Goal: Information Seeking & Learning: Learn about a topic

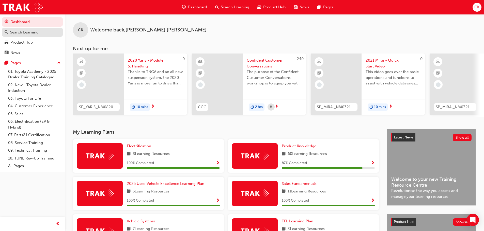
click at [22, 32] on div "Search Learning" at bounding box center [24, 32] width 28 height 6
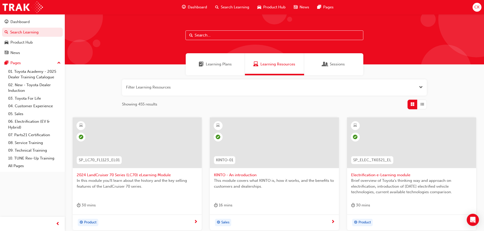
click at [197, 36] on input "text" at bounding box center [274, 35] width 178 height 10
paste input "SP_GRYARIS_NM1120_VID01"
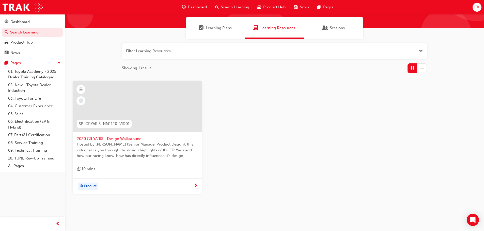
scroll to position [49, 0]
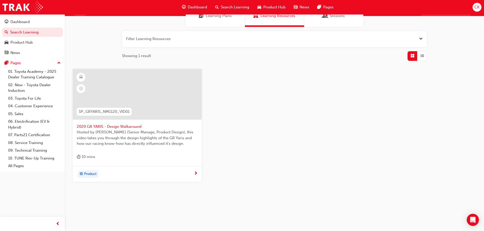
type input "SP_GRYARIS_NM1120_VID01"
click at [145, 171] on div "Product" at bounding box center [135, 175] width 117 height 8
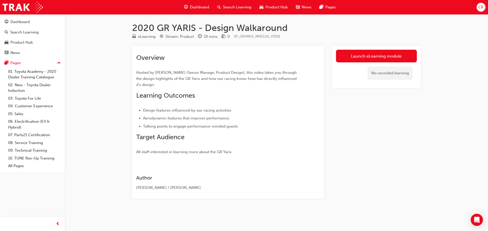
click at [364, 56] on link "Launch eLearning module" at bounding box center [376, 56] width 81 height 13
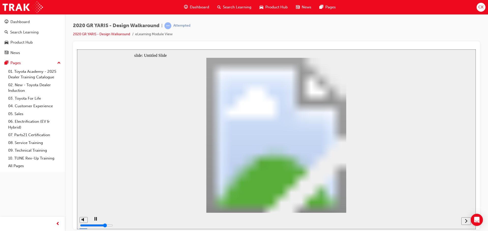
click at [465, 221] on icon "next" at bounding box center [466, 221] width 3 height 5
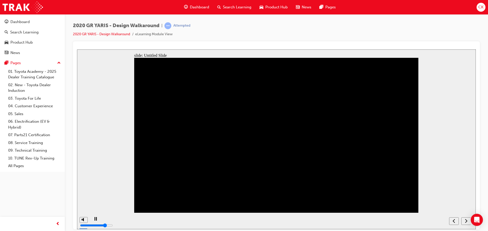
click at [466, 221] on icon "next" at bounding box center [466, 221] width 3 height 5
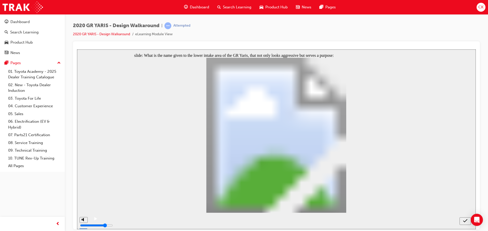
radio input "true"
click at [466, 222] on icon "submit" at bounding box center [465, 221] width 4 height 5
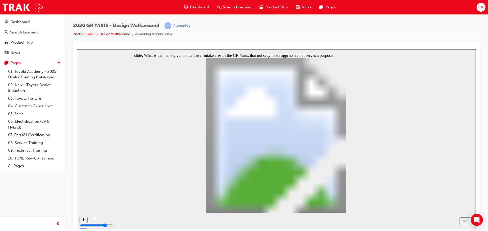
radio input "true"
click at [463, 221] on icon "submit" at bounding box center [465, 221] width 4 height 5
radio input "true"
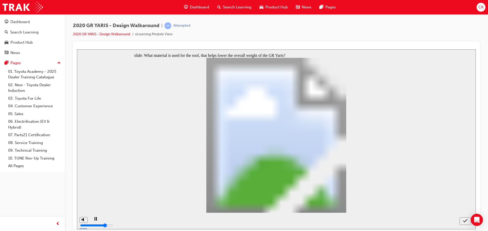
click at [464, 219] on icon "submit" at bounding box center [465, 221] width 4 height 5
radio input "true"
click at [461, 220] on div "submit" at bounding box center [464, 221] width 7 height 5
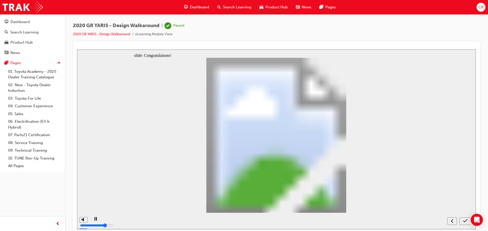
click at [465, 221] on icon "submit" at bounding box center [465, 221] width 4 height 5
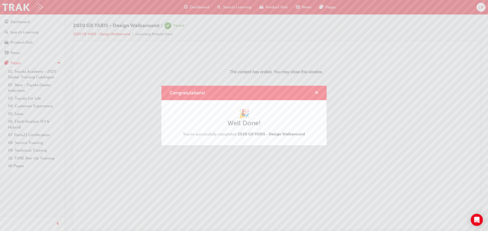
click at [317, 92] on span "cross-icon" at bounding box center [316, 93] width 4 height 5
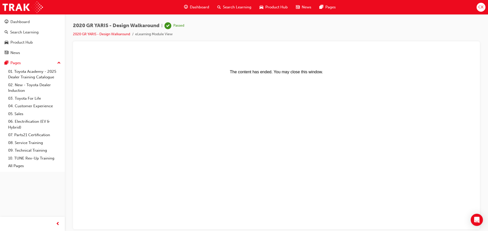
click at [195, 8] on span "Dashboard" at bounding box center [199, 7] width 19 height 6
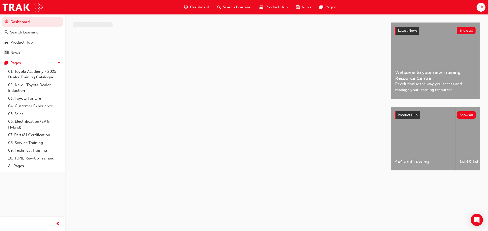
click at [195, 8] on span "Dashboard" at bounding box center [199, 7] width 19 height 6
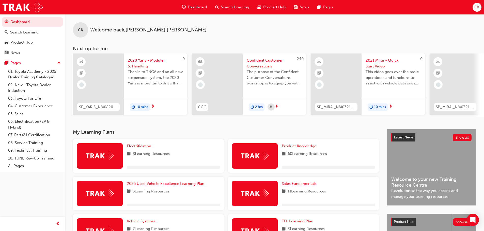
click at [227, 7] on span "Search Learning" at bounding box center [235, 7] width 28 height 6
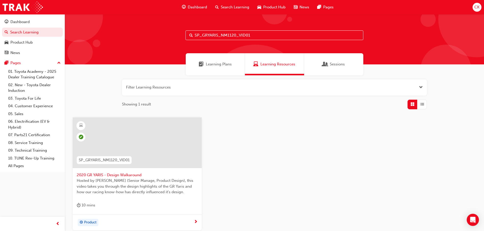
drag, startPoint x: 261, startPoint y: 37, endPoint x: 158, endPoint y: 49, distance: 103.0
click at [167, 49] on div "SP_GRYARIS_NM1120_VID01" at bounding box center [274, 39] width 419 height 50
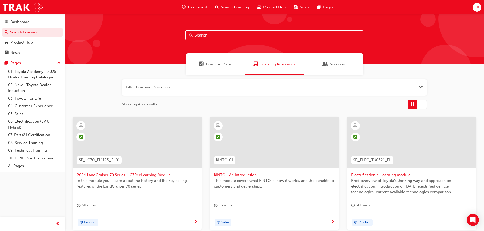
paste input "SP_GRYARIS_NM1120_VID02"
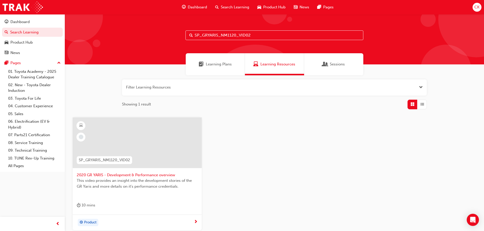
type input "SP_GRYARIS_NM1120_VID02"
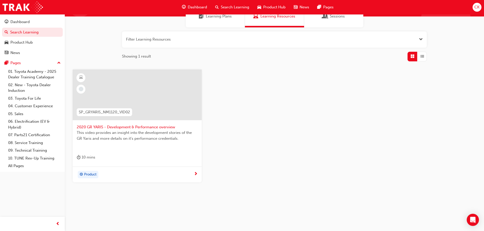
scroll to position [49, 0]
click at [149, 173] on div "Product" at bounding box center [135, 175] width 117 height 8
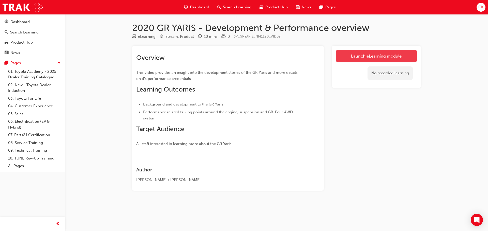
click at [368, 57] on link "Launch eLearning module" at bounding box center [376, 56] width 81 height 13
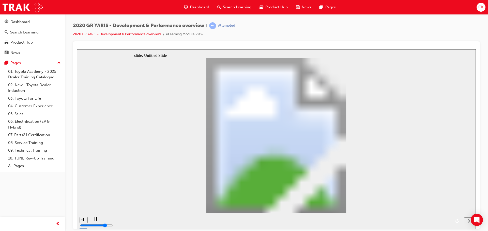
click at [468, 221] on icon "next" at bounding box center [468, 221] width 3 height 5
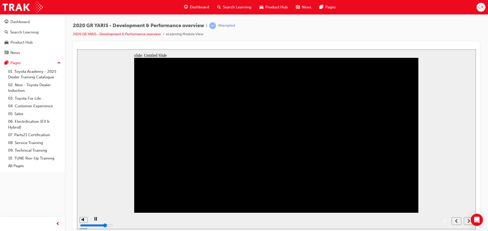
click at [468, 222] on icon "next" at bounding box center [468, 221] width 2 height 4
click at [431, 221] on div "playback controls" at bounding box center [269, 221] width 359 height 17
click at [467, 220] on icon "next" at bounding box center [468, 221] width 3 height 5
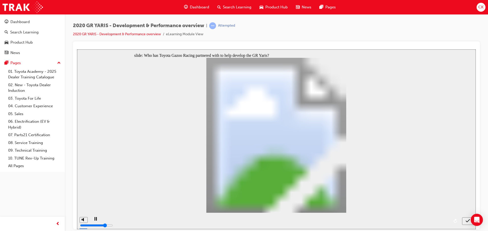
radio input "true"
click at [467, 221] on icon "submit" at bounding box center [467, 221] width 4 height 5
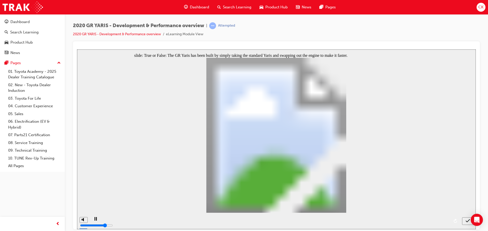
radio input "true"
click at [467, 220] on icon "submit" at bounding box center [467, 221] width 4 height 5
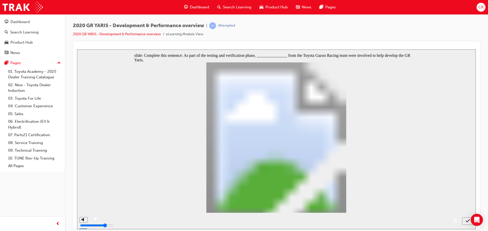
radio input "true"
click at [467, 220] on icon "submit" at bounding box center [467, 221] width 4 height 5
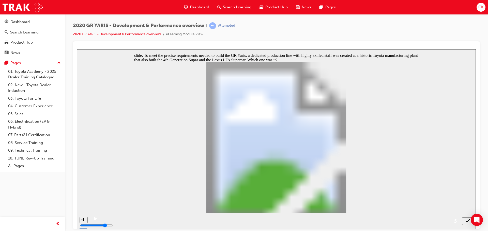
radio input "true"
click at [467, 221] on icon "submit" at bounding box center [467, 221] width 4 height 5
radio input "true"
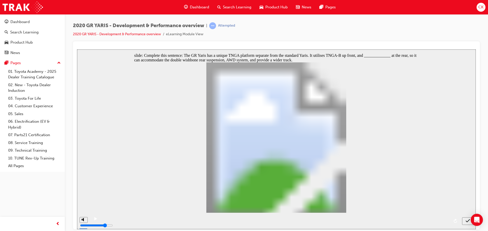
click at [466, 222] on icon "submit" at bounding box center [467, 220] width 4 height 3
click at [468, 219] on icon "submit" at bounding box center [467, 221] width 4 height 5
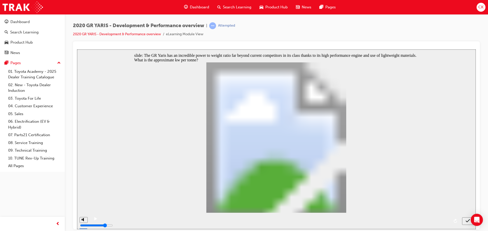
radio input "false"
radio input "true"
click at [469, 221] on icon "submit" at bounding box center [467, 221] width 4 height 5
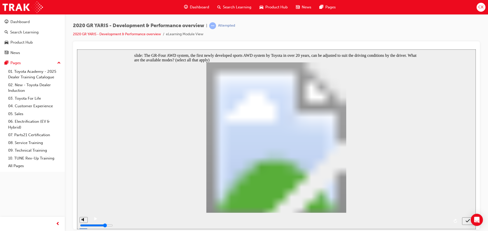
checkbox input "true"
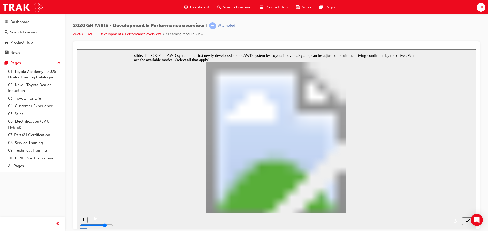
checkbox input "true"
click at [467, 221] on icon "submit" at bounding box center [467, 221] width 4 height 5
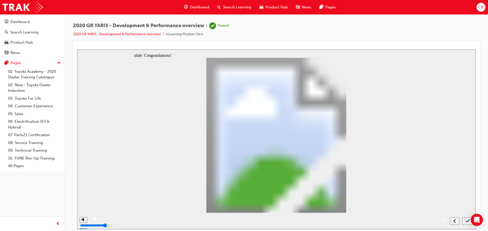
click at [468, 220] on icon "submit" at bounding box center [467, 221] width 4 height 5
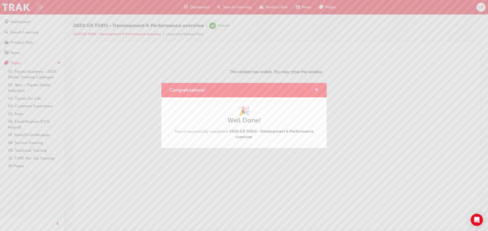
click at [317, 91] on span "cross-icon" at bounding box center [316, 90] width 4 height 5
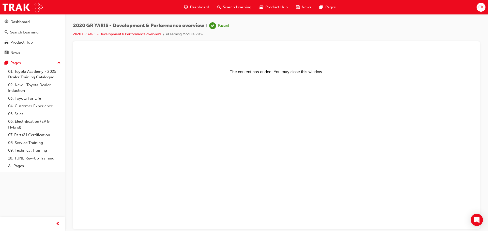
click at [230, 7] on span "Search Learning" at bounding box center [237, 7] width 28 height 6
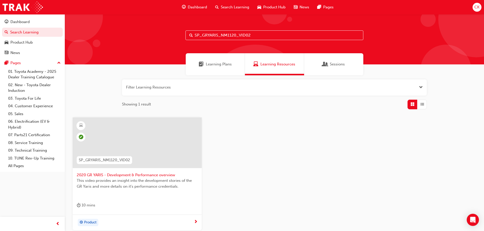
drag, startPoint x: 256, startPoint y: 35, endPoint x: 151, endPoint y: 38, distance: 105.2
click at [159, 37] on div "SP_GRYARIS_NM1120_VID02" at bounding box center [274, 39] width 419 height 50
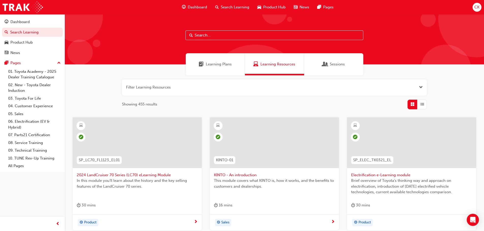
paste input "SP_YARIS_NM0820_EL_05"
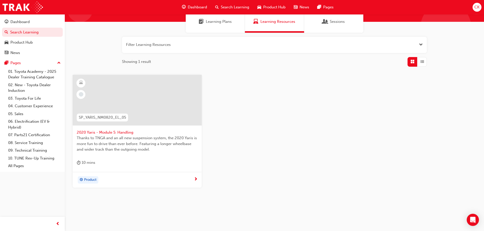
scroll to position [49, 0]
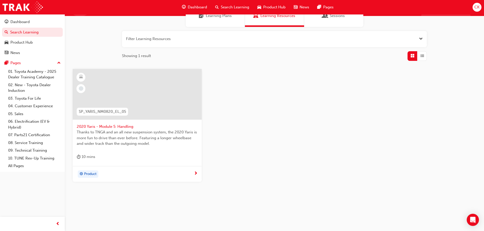
type input "SP_YARIS_NM0820_EL_05"
click at [158, 171] on div "Product" at bounding box center [135, 175] width 117 height 8
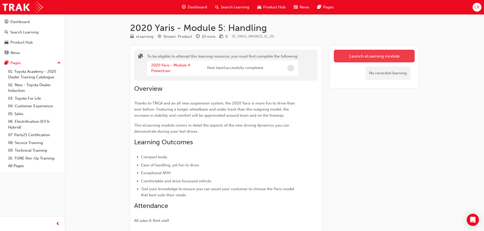
click at [363, 55] on button "Launch eLearning module" at bounding box center [374, 56] width 81 height 13
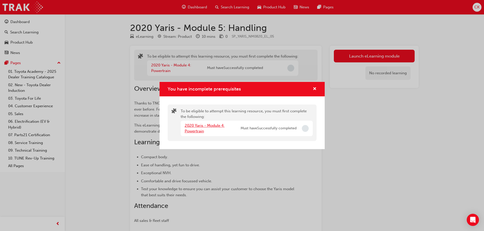
click at [197, 126] on link "2020 Yaris - Module 4: Powertrain" at bounding box center [205, 128] width 40 height 10
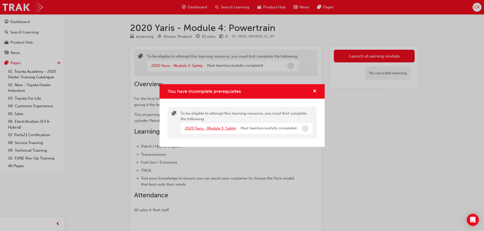
click at [218, 129] on link "2020 Yaris - Module 3: Safety" at bounding box center [211, 128] width 52 height 5
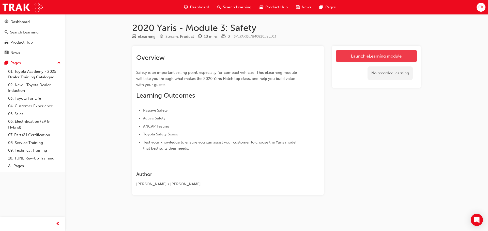
click at [384, 55] on link "Launch eLearning module" at bounding box center [376, 56] width 81 height 13
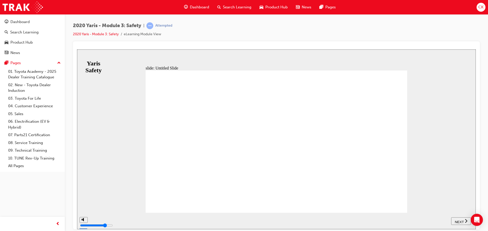
click at [456, 220] on span "NEXT" at bounding box center [458, 222] width 9 height 4
click at [459, 220] on span "NEXT" at bounding box center [458, 222] width 9 height 4
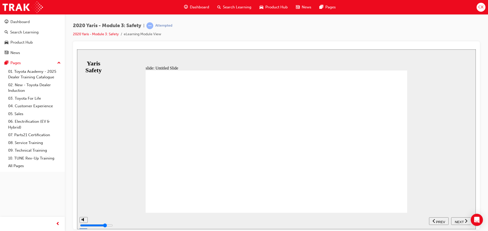
click at [459, 220] on span "NEXT" at bounding box center [458, 222] width 9 height 4
click at [459, 220] on span "PREV" at bounding box center [462, 222] width 9 height 4
click at [459, 220] on span "NEXT" at bounding box center [458, 222] width 9 height 4
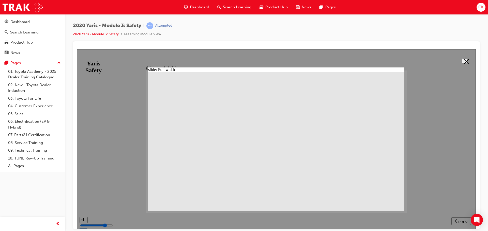
click at [464, 61] on polygon at bounding box center [466, 61] width 5 height 5
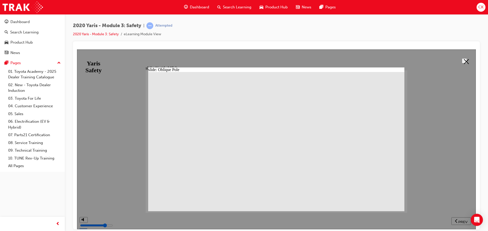
click at [464, 61] on polygon at bounding box center [466, 61] width 5 height 5
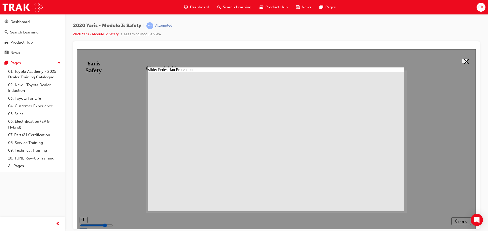
click at [465, 59] on polygon at bounding box center [466, 61] width 5 height 5
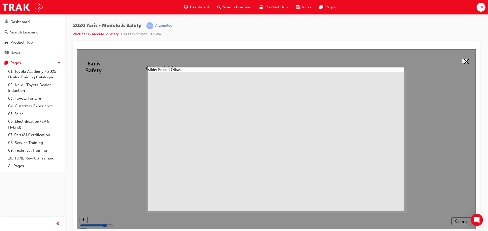
click at [465, 60] on polygon at bounding box center [466, 61] width 5 height 5
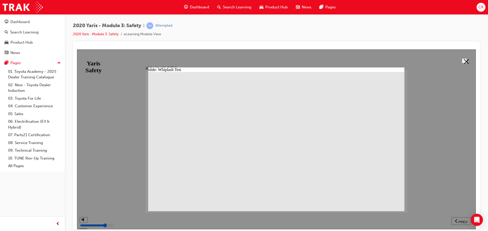
click at [464, 60] on icon at bounding box center [466, 61] width 5 height 5
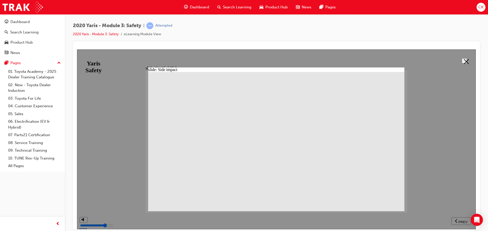
click at [465, 63] on icon at bounding box center [466, 61] width 5 height 5
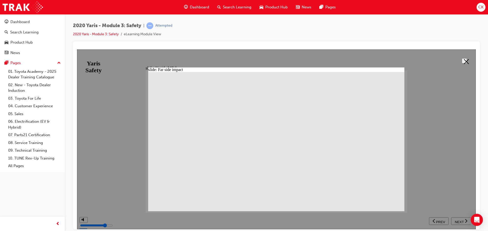
click at [464, 61] on icon at bounding box center [466, 61] width 5 height 5
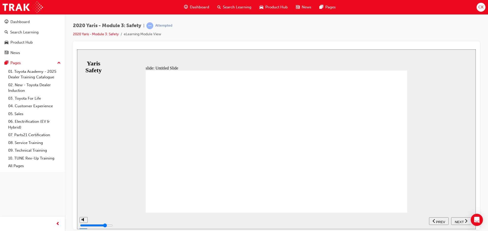
click at [457, 219] on div "NEXT" at bounding box center [461, 221] width 16 height 5
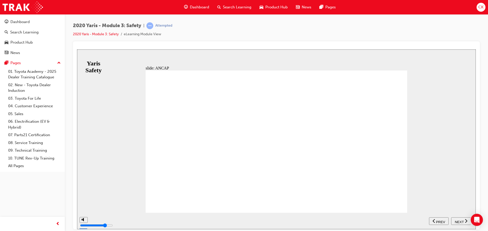
click at [459, 220] on span "NEXT" at bounding box center [458, 222] width 9 height 4
click at [463, 222] on div "NEXT" at bounding box center [461, 221] width 16 height 5
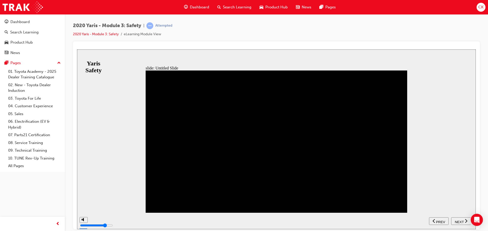
click at [461, 221] on span "NEXT" at bounding box center [458, 222] width 9 height 4
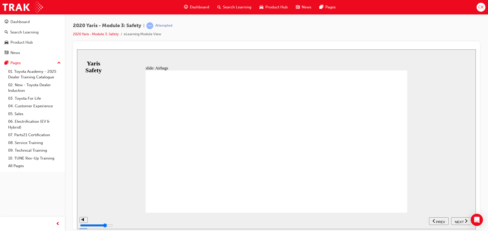
click at [461, 222] on span "NEXT" at bounding box center [458, 222] width 9 height 4
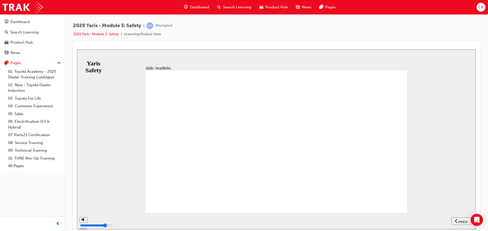
click at [462, 222] on span "NEXT" at bounding box center [458, 222] width 9 height 4
click at [457, 221] on span "NEXT" at bounding box center [458, 222] width 9 height 4
click at [459, 221] on span "NEXT" at bounding box center [458, 222] width 9 height 4
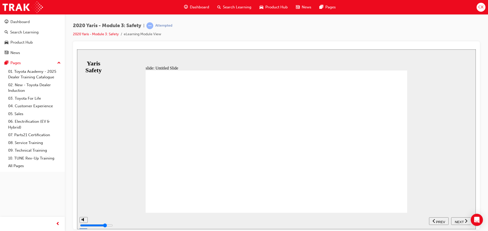
click at [459, 221] on span "NEXT" at bounding box center [458, 222] width 9 height 4
click at [459, 221] on span "PREV" at bounding box center [462, 222] width 9 height 4
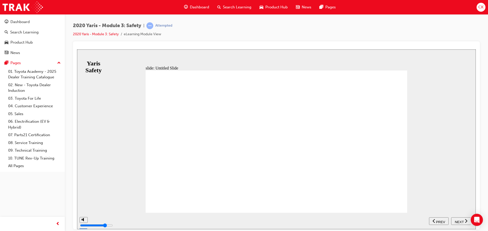
click at [459, 221] on span "NEXT" at bounding box center [458, 222] width 9 height 4
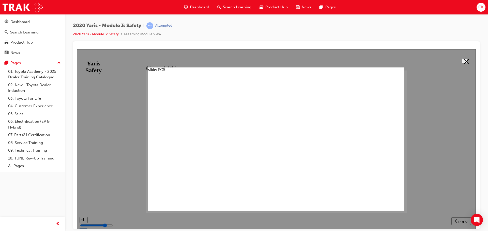
click at [461, 62] on button at bounding box center [463, 60] width 5 height 5
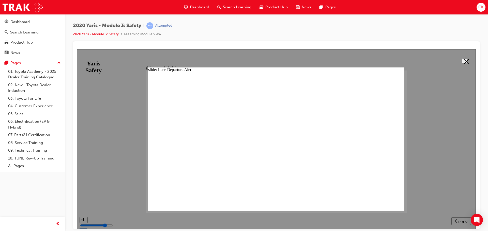
click at [464, 60] on icon at bounding box center [466, 61] width 5 height 5
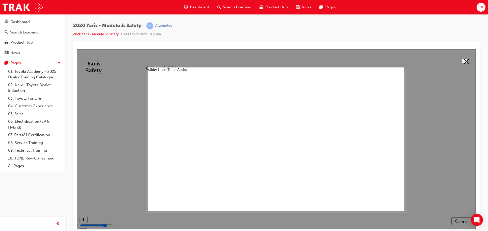
click at [464, 59] on icon at bounding box center [466, 61] width 5 height 5
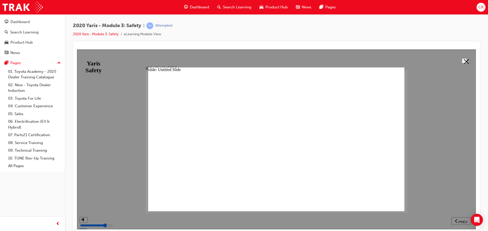
click at [464, 61] on icon at bounding box center [466, 61] width 5 height 5
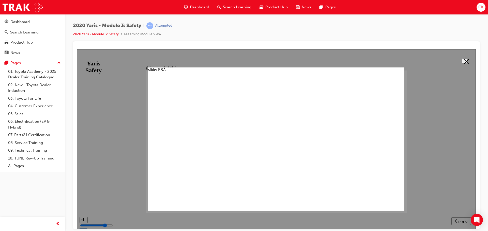
click at [464, 59] on icon at bounding box center [466, 61] width 5 height 5
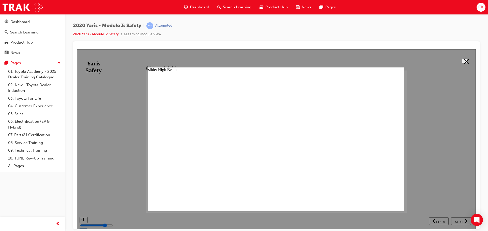
click at [465, 58] on button at bounding box center [463, 60] width 5 height 5
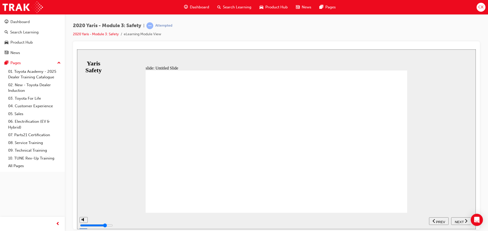
click at [463, 220] on div "NEXT" at bounding box center [461, 221] width 16 height 5
click at [462, 223] on span "NEXT" at bounding box center [458, 222] width 9 height 4
click at [457, 221] on span "NEXT" at bounding box center [458, 222] width 9 height 4
click at [458, 221] on span "NEXT" at bounding box center [458, 222] width 9 height 4
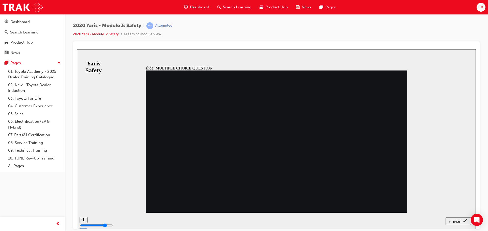
radio input "true"
click at [457, 221] on span "SUBMIT" at bounding box center [455, 222] width 13 height 4
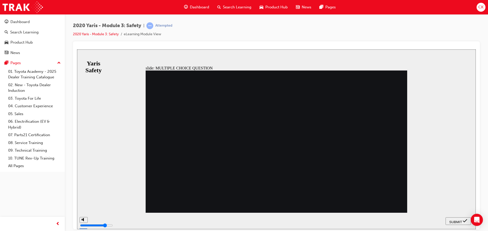
radio input "false"
radio input "true"
click at [458, 221] on span "SUBMIT" at bounding box center [455, 222] width 13 height 4
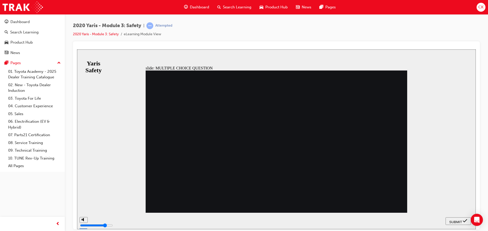
radio input "true"
click at [453, 220] on span "SUBMIT" at bounding box center [455, 222] width 13 height 4
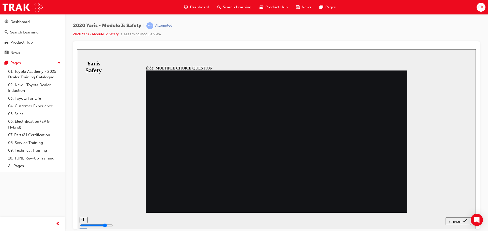
click at [453, 220] on span "SUBMIT" at bounding box center [455, 222] width 13 height 4
radio input "false"
radio input "true"
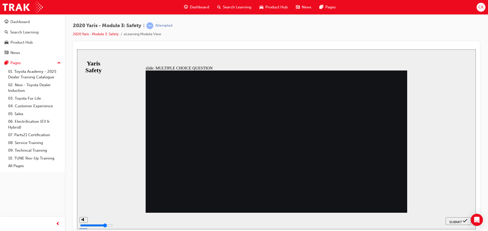
click at [456, 218] on button "SUBMIT" at bounding box center [457, 221] width 25 height 8
checkbox input "true"
click at [451, 220] on span "SUBMIT" at bounding box center [455, 222] width 13 height 4
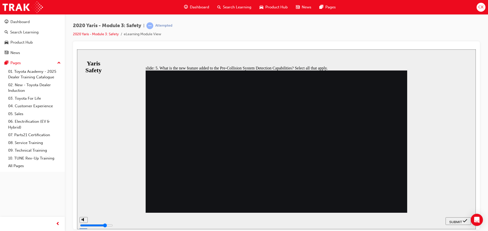
checkbox input "true"
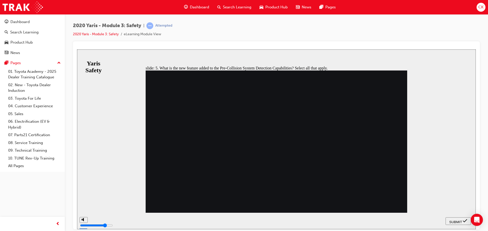
click at [455, 220] on span "SUBMIT" at bounding box center [455, 222] width 13 height 4
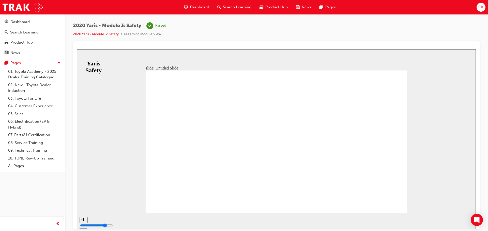
click at [231, 7] on span "Search Learning" at bounding box center [237, 7] width 28 height 6
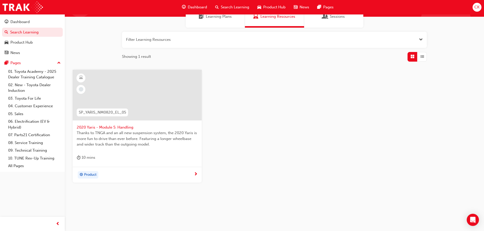
scroll to position [49, 0]
click at [159, 172] on div "Product" at bounding box center [135, 175] width 117 height 8
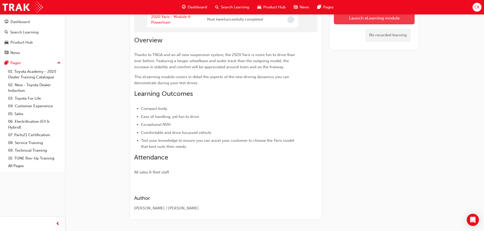
click at [349, 19] on button "Launch eLearning module" at bounding box center [374, 18] width 81 height 13
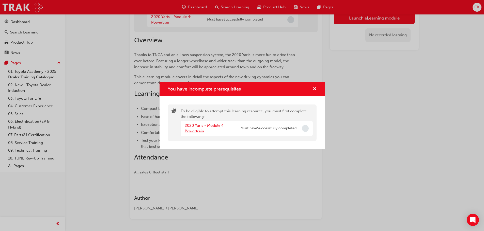
click at [217, 126] on link "2020 Yaris - Module 4: Powertrain" at bounding box center [205, 128] width 40 height 10
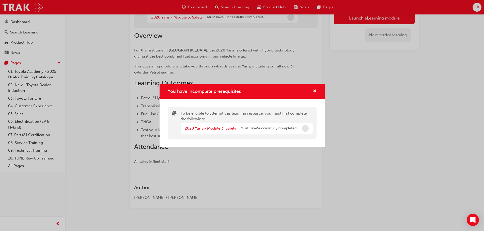
scroll to position [48, 0]
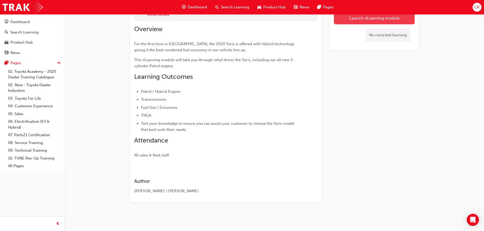
click at [359, 16] on link "Launch eLearning module" at bounding box center [374, 18] width 81 height 13
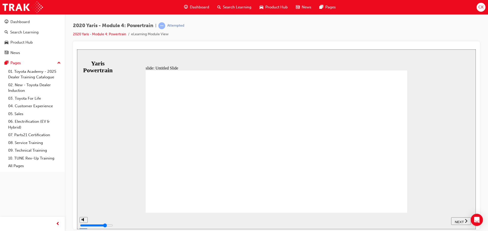
click at [463, 221] on div "NEXT" at bounding box center [461, 221] width 16 height 5
click at [463, 221] on span "NEXT" at bounding box center [461, 222] width 9 height 4
click at [463, 221] on div "NEXT" at bounding box center [461, 221] width 16 height 5
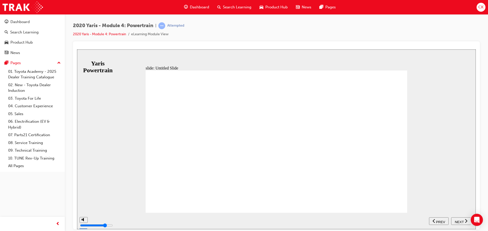
click at [463, 221] on div "NEXT" at bounding box center [461, 221] width 16 height 5
click at [463, 221] on span "NEXT" at bounding box center [461, 222] width 9 height 4
click at [463, 221] on div "NEXT" at bounding box center [461, 221] width 16 height 5
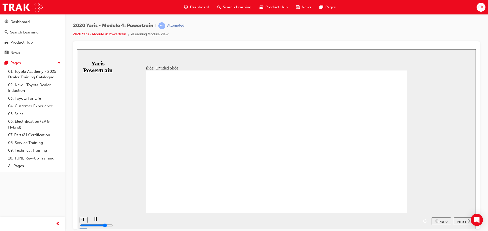
click at [463, 221] on span "NEXT" at bounding box center [461, 222] width 9 height 4
click at [463, 221] on div "NEXT" at bounding box center [461, 221] width 16 height 5
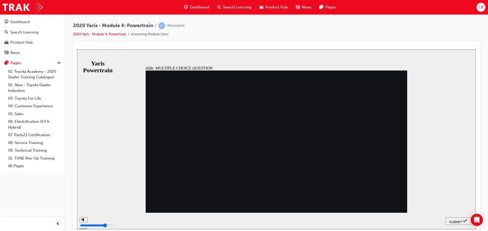
click at [457, 221] on span "SUBMIT" at bounding box center [455, 222] width 13 height 4
radio input "false"
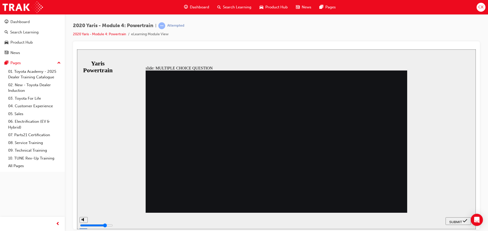
radio input "true"
click at [451, 220] on span "SUBMIT" at bounding box center [455, 222] width 13 height 4
radio input "true"
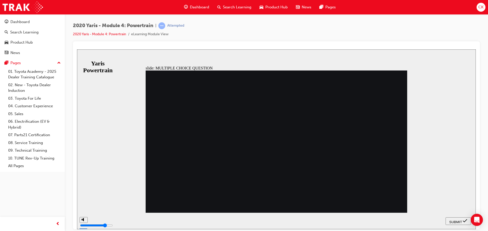
click at [459, 220] on span "SUBMIT" at bounding box center [455, 222] width 13 height 4
click at [453, 220] on span "SUBMIT" at bounding box center [455, 222] width 13 height 4
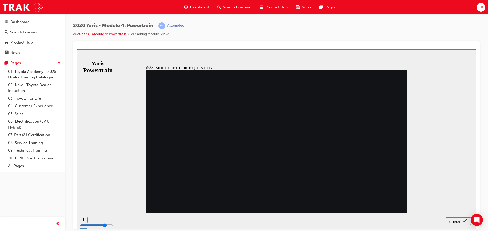
radio input "false"
radio input "true"
click at [452, 220] on span "SUBMIT" at bounding box center [455, 222] width 13 height 4
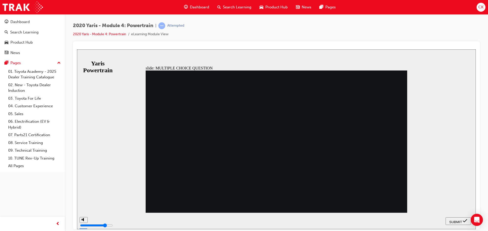
radio input "true"
click at [451, 220] on span "SUBMIT" at bounding box center [455, 222] width 13 height 4
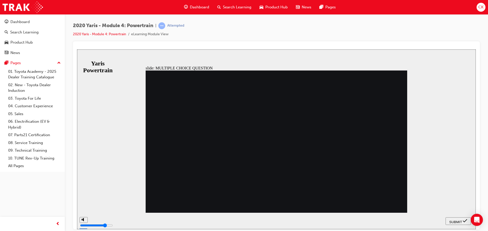
radio input "true"
click at [455, 221] on span "SUBMIT" at bounding box center [455, 222] width 13 height 4
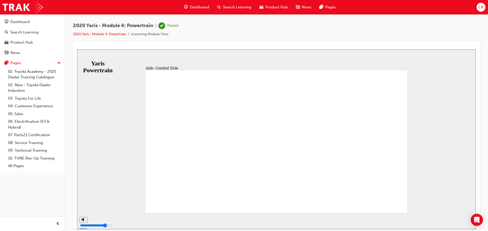
click at [230, 7] on span "Search Learning" at bounding box center [237, 7] width 28 height 6
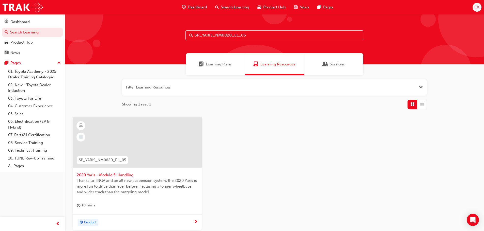
click at [166, 219] on div "Product" at bounding box center [135, 223] width 117 height 8
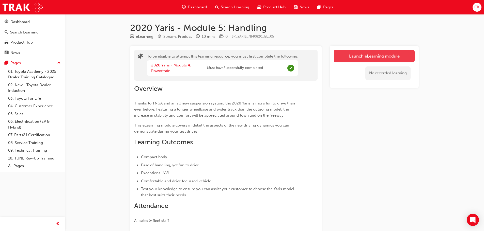
click at [363, 55] on button "Launch eLearning module" at bounding box center [374, 56] width 81 height 13
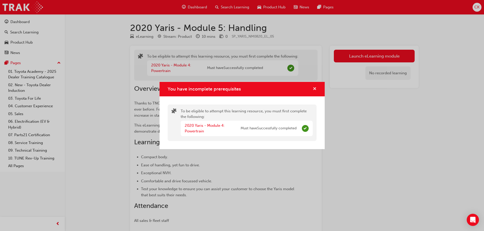
click at [313, 89] on span "cross-icon" at bounding box center [315, 89] width 4 height 5
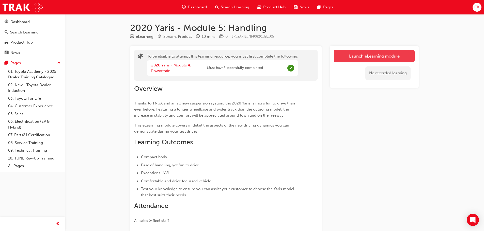
click at [347, 56] on button "Launch eLearning module" at bounding box center [374, 56] width 81 height 13
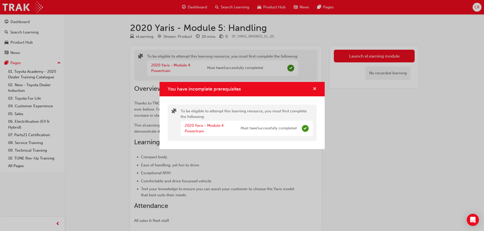
click at [315, 89] on span "cross-icon" at bounding box center [315, 89] width 4 height 5
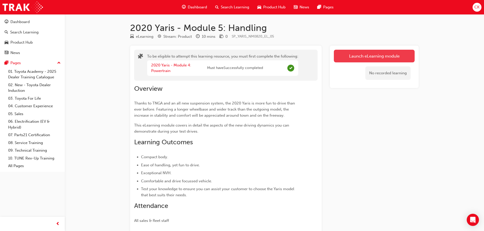
click at [356, 57] on button "Launch eLearning module" at bounding box center [374, 56] width 81 height 13
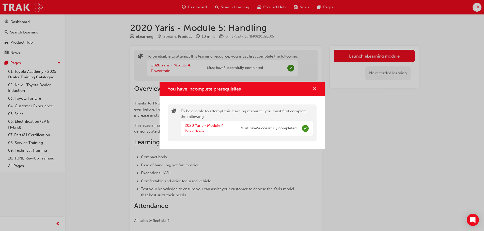
click at [316, 89] on span "cross-icon" at bounding box center [315, 89] width 4 height 5
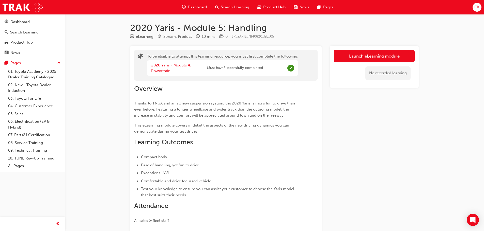
click at [191, 6] on span "Dashboard" at bounding box center [197, 7] width 19 height 6
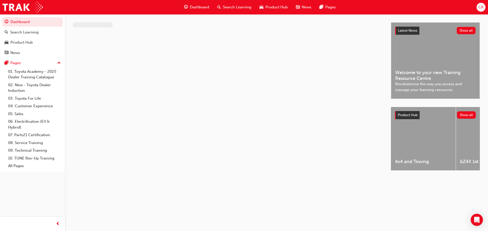
click at [234, 6] on span "Search Learning" at bounding box center [237, 7] width 28 height 6
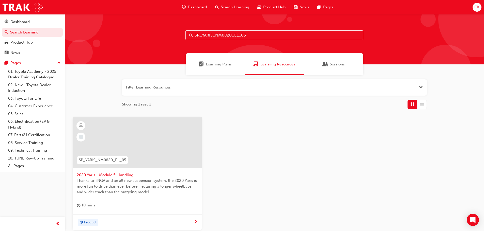
click at [179, 219] on div "Product" at bounding box center [137, 223] width 129 height 16
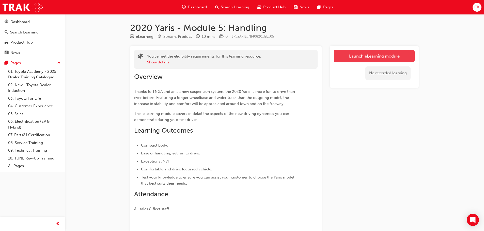
click at [350, 55] on link "Launch eLearning module" at bounding box center [374, 56] width 81 height 13
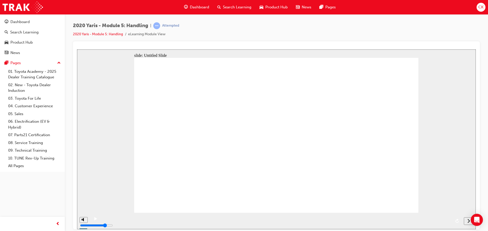
click at [469, 221] on icon "next" at bounding box center [468, 221] width 3 height 5
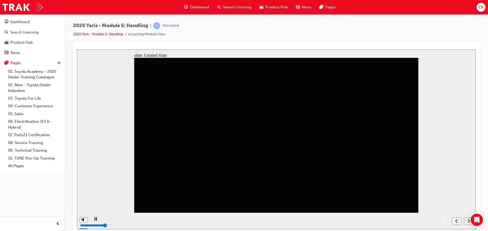
click at [469, 221] on icon "next" at bounding box center [468, 221] width 3 height 5
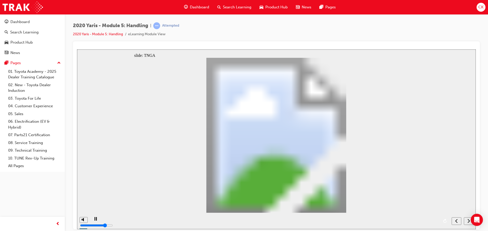
click at [469, 221] on icon "next" at bounding box center [468, 221] width 3 height 5
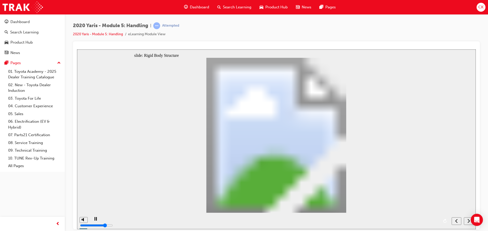
click at [469, 221] on icon "next" at bounding box center [468, 221] width 3 height 5
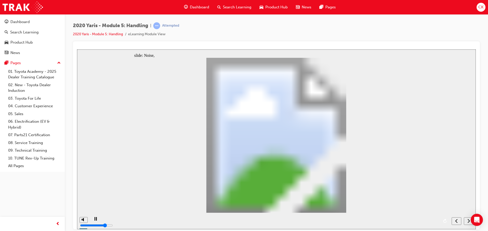
click at [469, 221] on icon "next" at bounding box center [468, 221] width 3 height 5
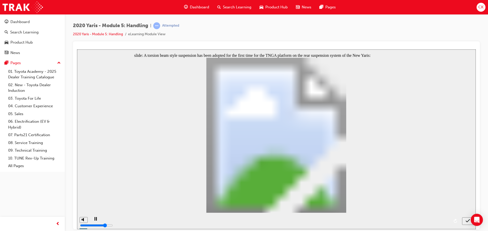
radio input "true"
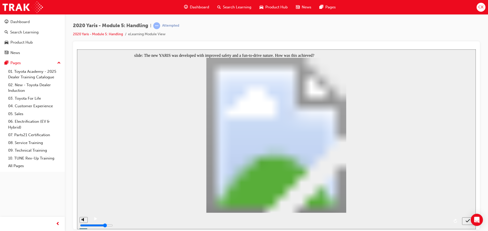
radio input "false"
radio input "true"
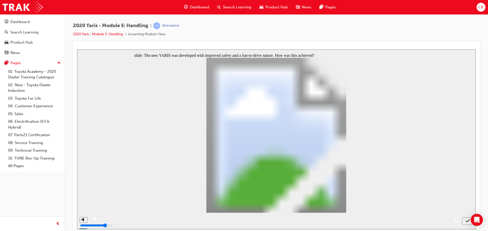
radio input "false"
radio input "true"
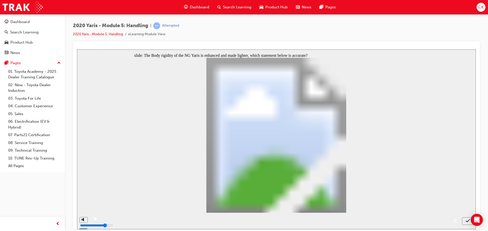
radio input "true"
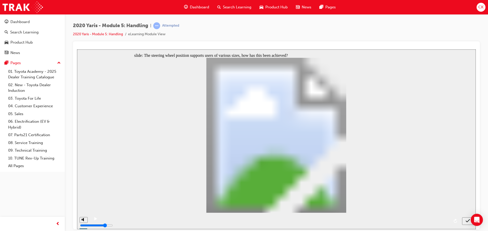
radio input "true"
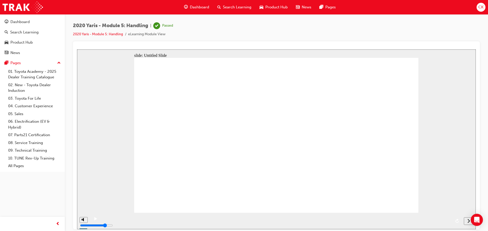
click at [468, 221] on icon "next" at bounding box center [468, 221] width 3 height 5
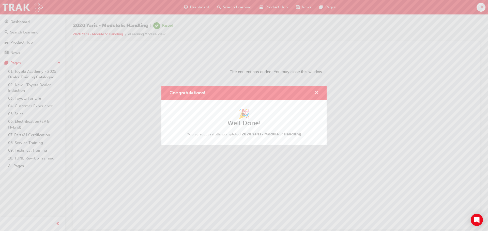
click at [317, 92] on span "cross-icon" at bounding box center [316, 93] width 4 height 5
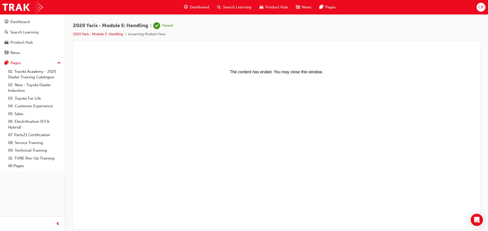
click at [227, 7] on span "Search Learning" at bounding box center [237, 7] width 28 height 6
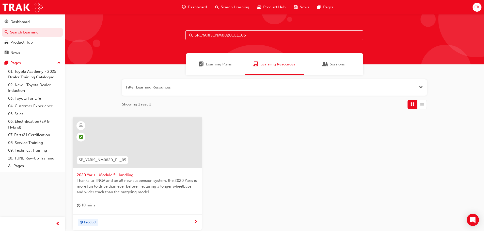
click at [251, 36] on input "SP_YARIS_NM0820_EL_05" at bounding box center [274, 35] width 178 height 10
drag, startPoint x: 251, startPoint y: 36, endPoint x: 167, endPoint y: 38, distance: 83.6
click at [168, 38] on div "SP_YARIS_NM0820_EL_05" at bounding box center [274, 39] width 419 height 50
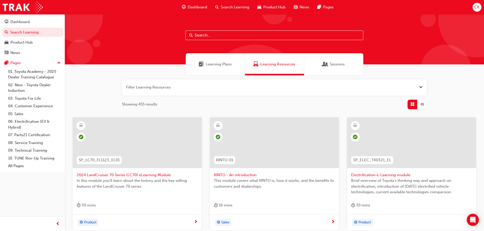
paste input "SP_MIRAI_NM0321_EL"
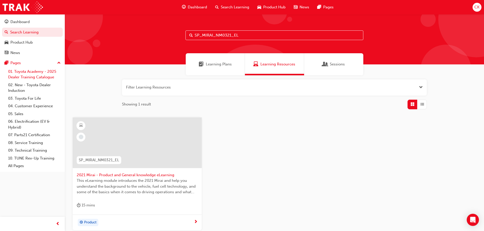
type input "SP_MIRAI_NM0321_EL"
click at [184, 222] on div "Product" at bounding box center [135, 223] width 117 height 8
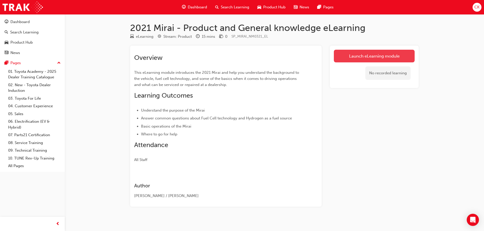
click at [370, 57] on link "Launch eLearning module" at bounding box center [374, 56] width 81 height 13
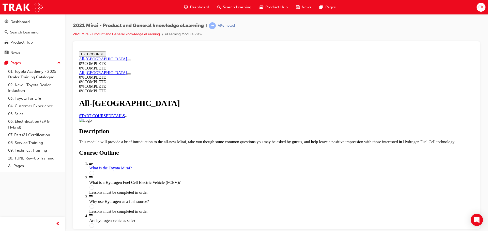
click at [108, 114] on link "START COURSE" at bounding box center [93, 116] width 29 height 4
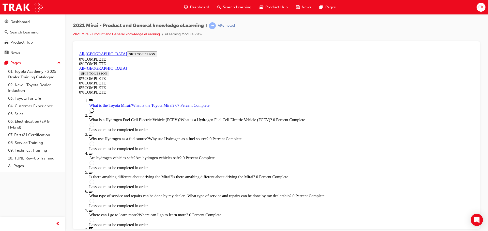
scroll to position [700, 0]
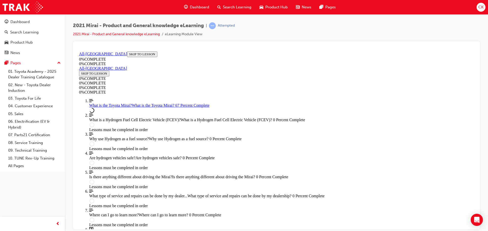
scroll to position [700, 0]
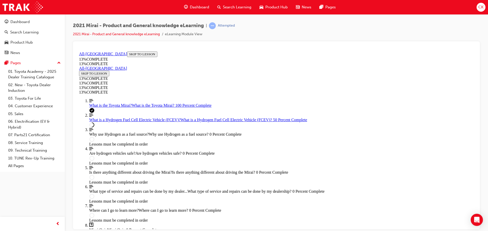
scroll to position [747, 0]
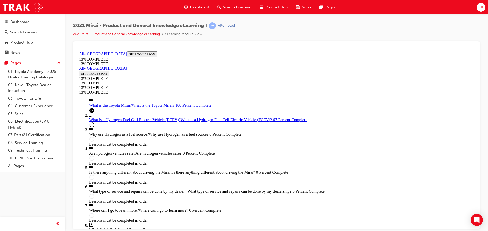
drag, startPoint x: 193, startPoint y: 197, endPoint x: 359, endPoint y: 197, distance: 165.8
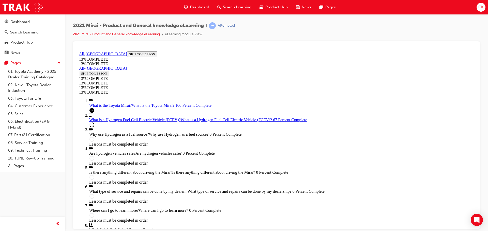
drag, startPoint x: 377, startPoint y: 164, endPoint x: 180, endPoint y: 170, distance: 197.2
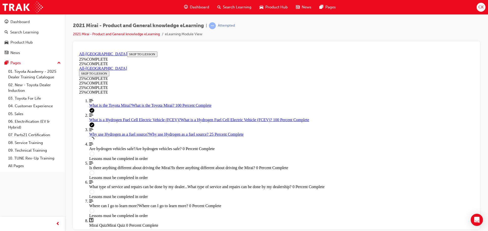
scroll to position [195, 0]
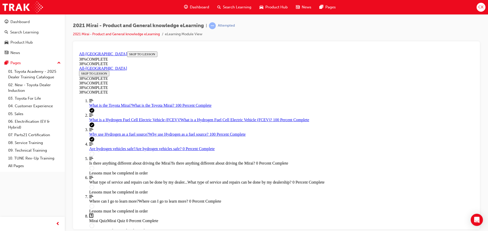
scroll to position [18, 0]
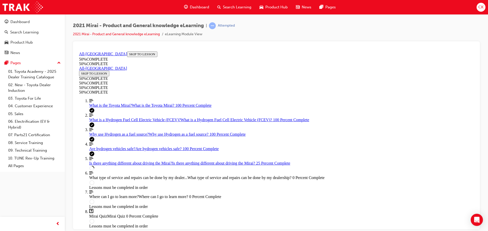
scroll to position [170, 0]
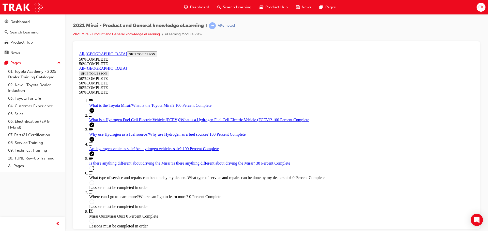
scroll to position [27, 0]
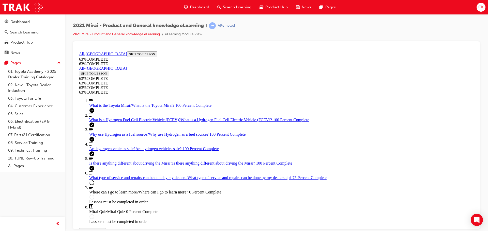
scroll to position [308, 0]
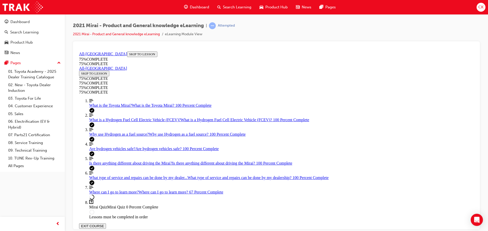
scroll to position [68, 0]
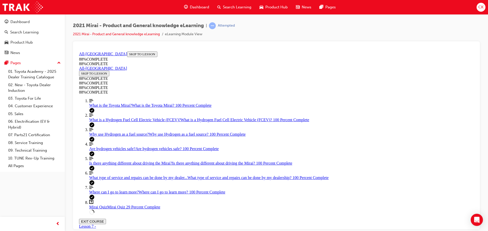
drag, startPoint x: 253, startPoint y: 176, endPoint x: 270, endPoint y: 155, distance: 26.7
drag, startPoint x: 259, startPoint y: 174, endPoint x: 273, endPoint y: 173, distance: 13.8
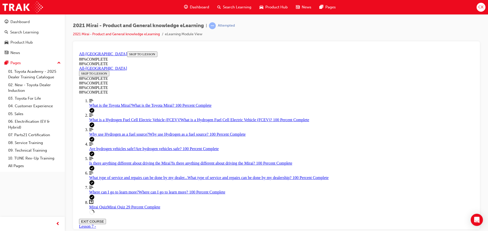
drag, startPoint x: 267, startPoint y: 131, endPoint x: 281, endPoint y: 131, distance: 13.5
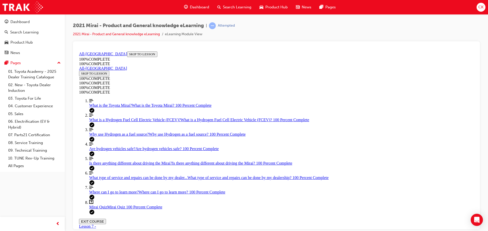
click at [106, 219] on button "EXIT COURSE" at bounding box center [92, 221] width 27 height 5
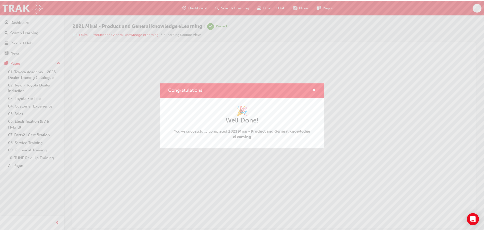
scroll to position [0, 0]
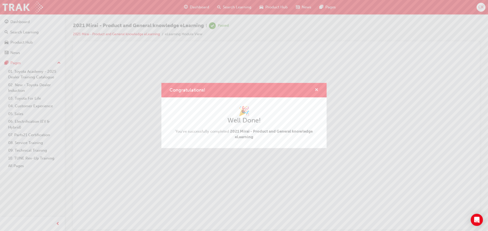
click at [316, 89] on span "cross-icon" at bounding box center [316, 90] width 4 height 5
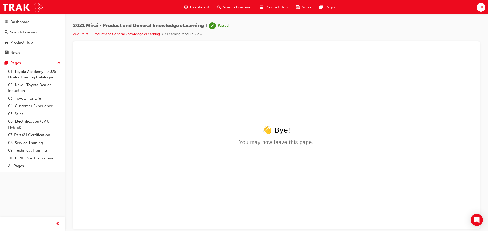
click at [234, 7] on span "Search Learning" at bounding box center [237, 7] width 28 height 6
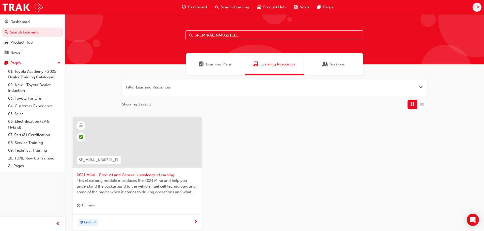
drag, startPoint x: 244, startPoint y: 34, endPoint x: 167, endPoint y: 43, distance: 77.5
click at [171, 42] on div "SP_MIRAI_NM0321_EL" at bounding box center [274, 39] width 419 height 50
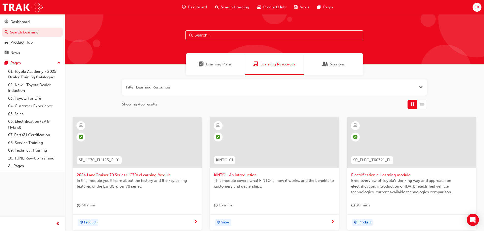
paste input "SP_MIRAI_NM0321_VID"
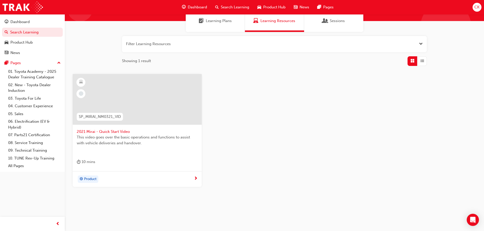
scroll to position [49, 0]
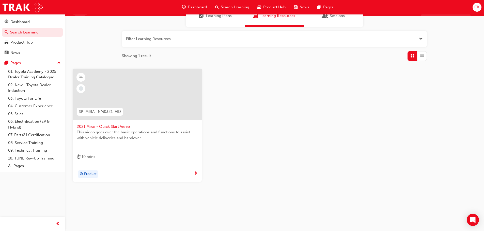
type input "SP_MIRAI_NM0321_VID"
click at [192, 172] on div "Product" at bounding box center [135, 175] width 117 height 8
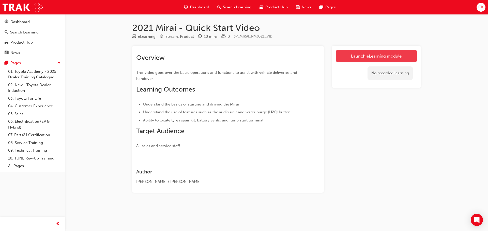
click at [355, 57] on link "Launch eLearning module" at bounding box center [376, 56] width 81 height 13
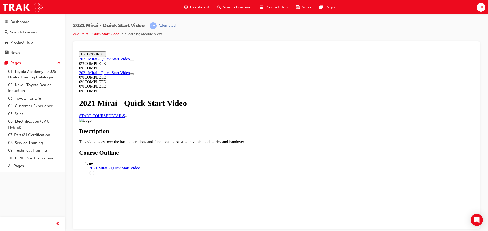
click at [108, 118] on link "START COURSE" at bounding box center [93, 116] width 29 height 4
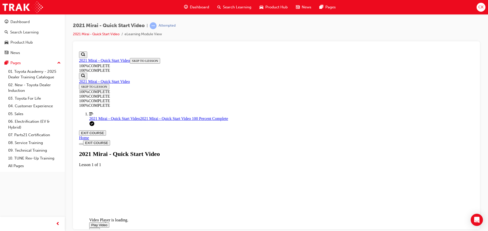
scroll to position [94, 0]
click at [91, 223] on span "Video player. You can use the space bar to toggle playback and arrow keys to sc…" at bounding box center [91, 225] width 0 height 4
click at [106, 130] on button "EXIT COURSE" at bounding box center [92, 132] width 27 height 5
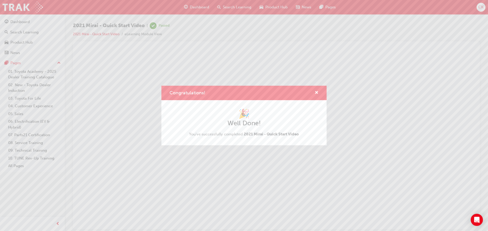
scroll to position [0, 0]
drag, startPoint x: 316, startPoint y: 93, endPoint x: 231, endPoint y: 41, distance: 100.3
click at [316, 93] on span "cross-icon" at bounding box center [316, 93] width 4 height 5
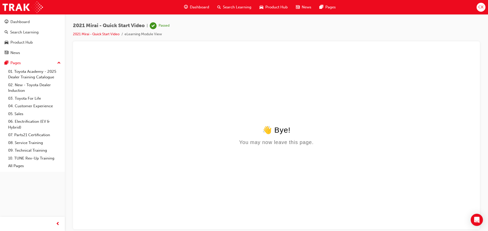
click at [231, 7] on span "Search Learning" at bounding box center [237, 7] width 28 height 6
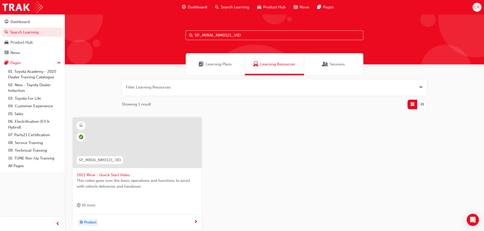
drag, startPoint x: 247, startPoint y: 35, endPoint x: 133, endPoint y: 43, distance: 114.6
click at [143, 43] on div "SP_MIRAI_NM0321_VID" at bounding box center [274, 39] width 419 height 50
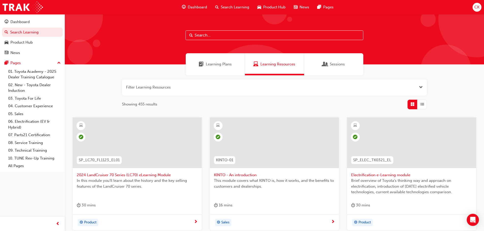
paste input "SP_COASTER_TC0322_PDF"
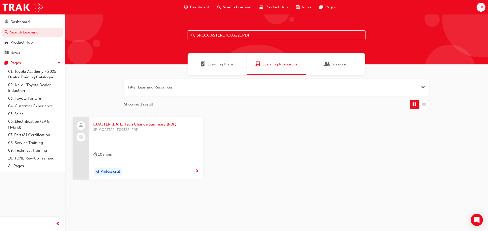
type input "SP_COASTER_TC0322_PDF"
click at [177, 172] on div "Professional" at bounding box center [144, 172] width 102 height 8
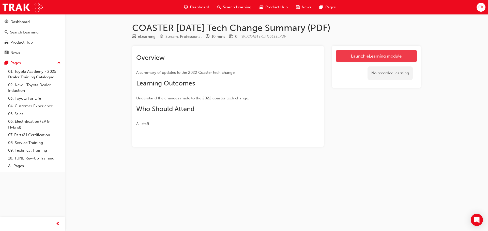
click at [367, 55] on link "Launch eLearning module" at bounding box center [376, 56] width 81 height 13
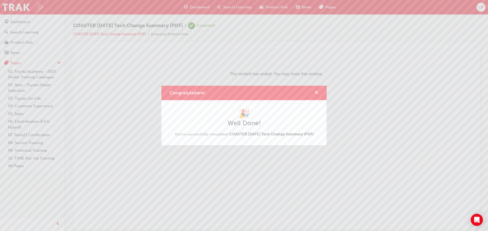
drag, startPoint x: 316, startPoint y: 90, endPoint x: 237, endPoint y: 41, distance: 92.6
click at [316, 91] on span "cross-icon" at bounding box center [316, 93] width 4 height 5
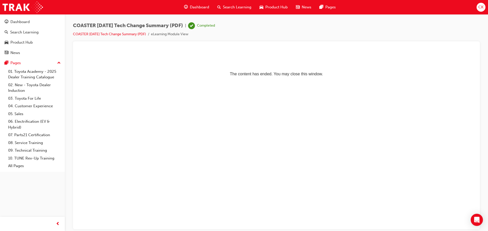
click at [234, 7] on span "Search Learning" at bounding box center [237, 7] width 28 height 6
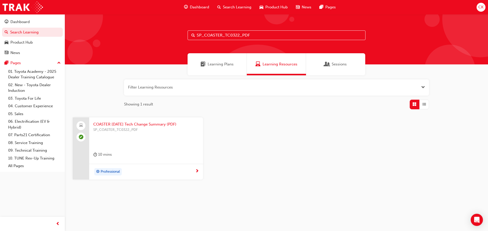
drag, startPoint x: 255, startPoint y: 36, endPoint x: 115, endPoint y: 57, distance: 141.0
click at [118, 57] on div "SP_COASTER_TC0322_PDF Learning Plans Learning Resources Sessions Filter Learnin…" at bounding box center [276, 115] width 423 height 202
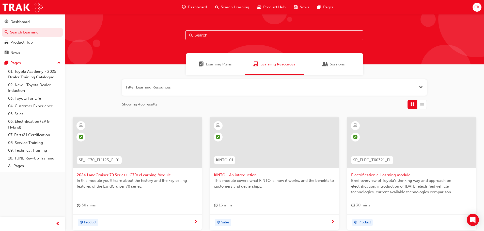
paste input "SP_HIACE_NM0519_VID01"
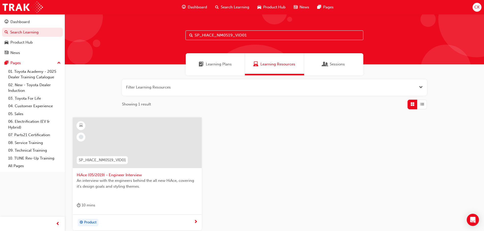
type input "SP_HIACE_NM0519_VID01"
click at [184, 222] on div "Product" at bounding box center [135, 223] width 117 height 8
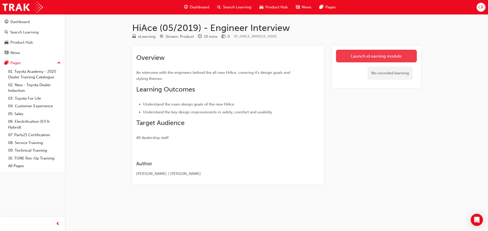
click at [359, 54] on link "Launch eLearning module" at bounding box center [376, 56] width 81 height 13
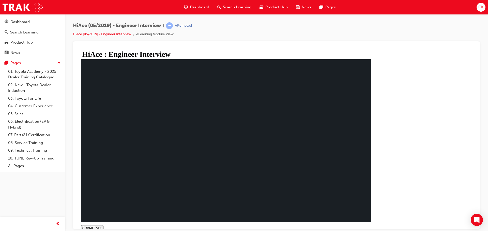
type input "0.033"
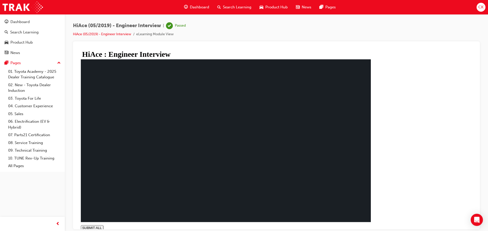
click at [227, 7] on span "Search Learning" at bounding box center [237, 7] width 28 height 6
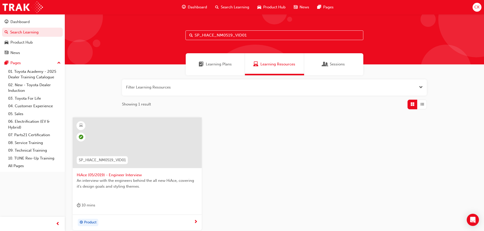
drag, startPoint x: 249, startPoint y: 34, endPoint x: 162, endPoint y: 44, distance: 87.9
click at [167, 43] on div "SP_HIACE_NM0519_VID01" at bounding box center [274, 39] width 419 height 50
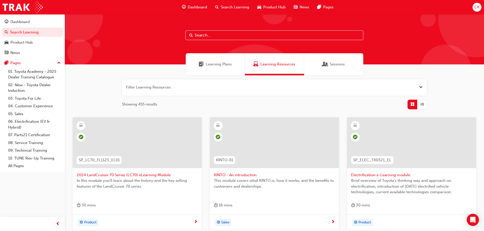
paste input "SP_HIACE_NM0519_VID02"
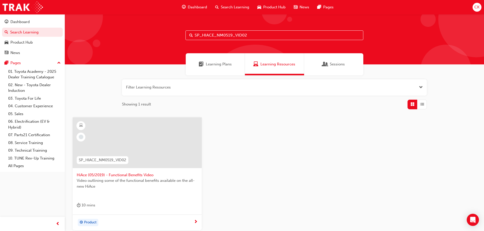
type input "SP_HIACE_NM0519_VID02"
click at [169, 223] on div "Product" at bounding box center [135, 223] width 117 height 8
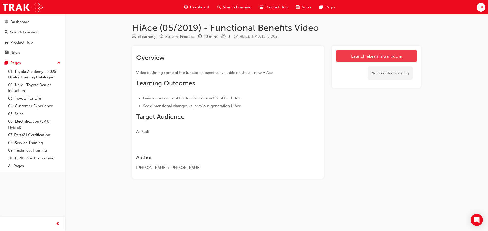
click at [350, 56] on link "Launch eLearning module" at bounding box center [376, 56] width 81 height 13
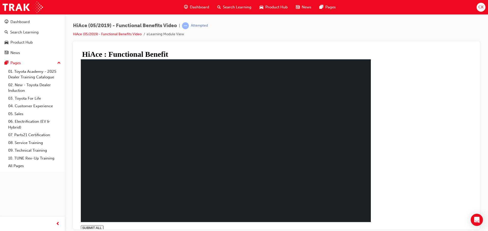
type input "0.333"
type input "0.416"
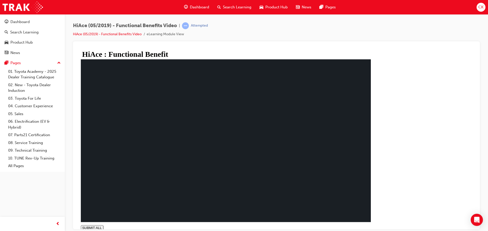
click at [199, 7] on span "Dashboard" at bounding box center [199, 7] width 19 height 6
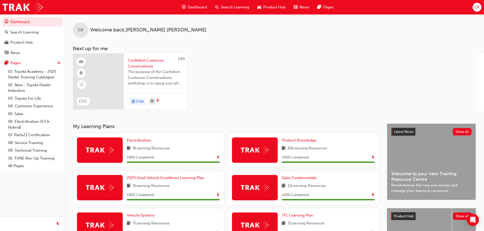
click at [475, 5] on span "CK" at bounding box center [476, 7] width 5 height 6
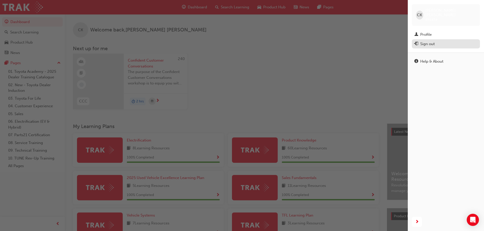
click at [428, 41] on div "Sign out" at bounding box center [427, 44] width 14 height 6
